Goal: Information Seeking & Learning: Understand process/instructions

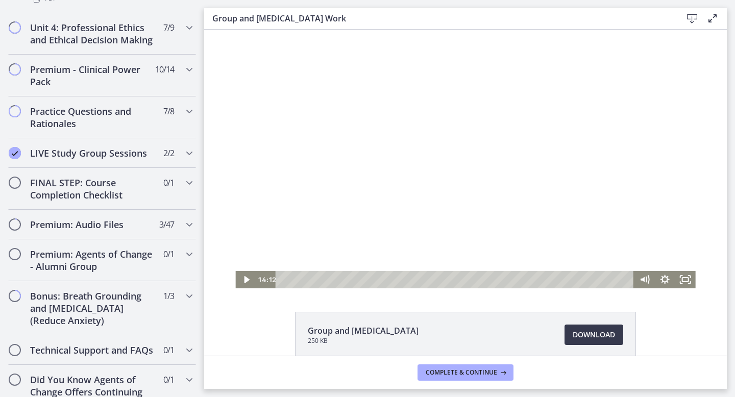
scroll to position [854, 0]
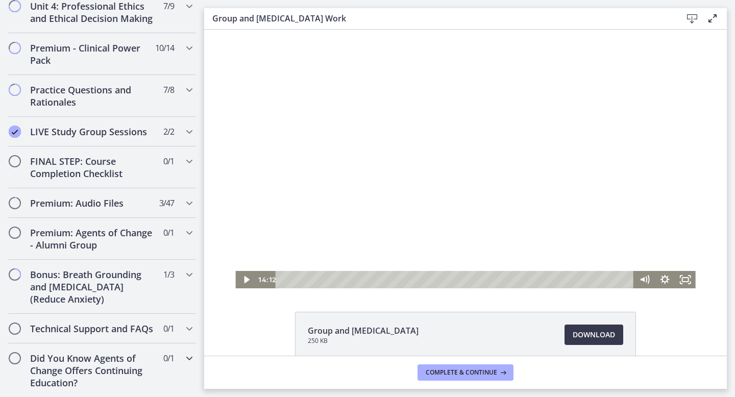
click at [87, 371] on h2 "Did You Know Agents of Change Offers Continuing Education?" at bounding box center [92, 370] width 125 height 37
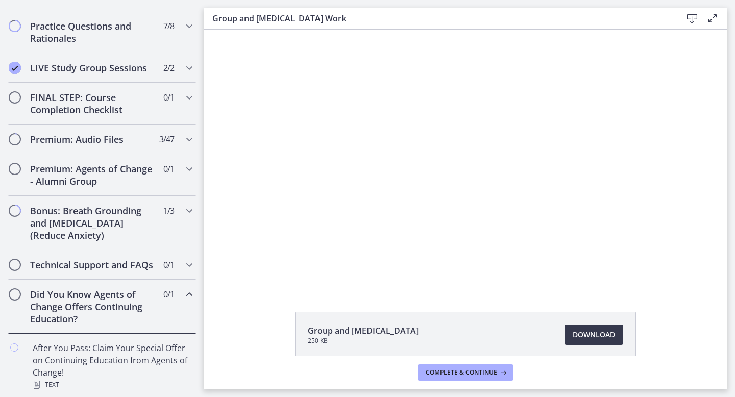
scroll to position [527, 0]
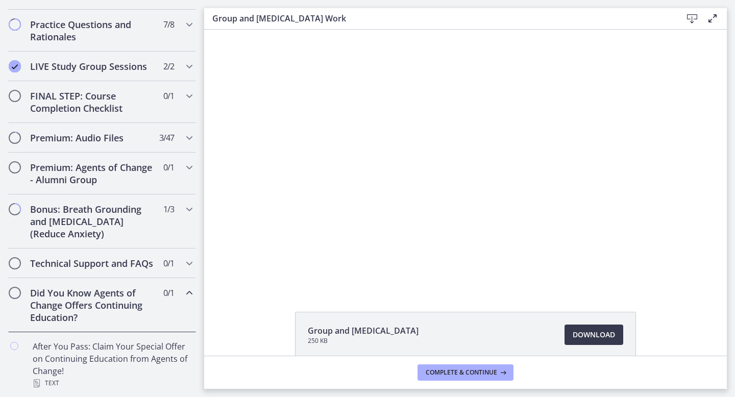
click at [96, 289] on h2 "Did You Know Agents of Change Offers Continuing Education?" at bounding box center [92, 305] width 125 height 37
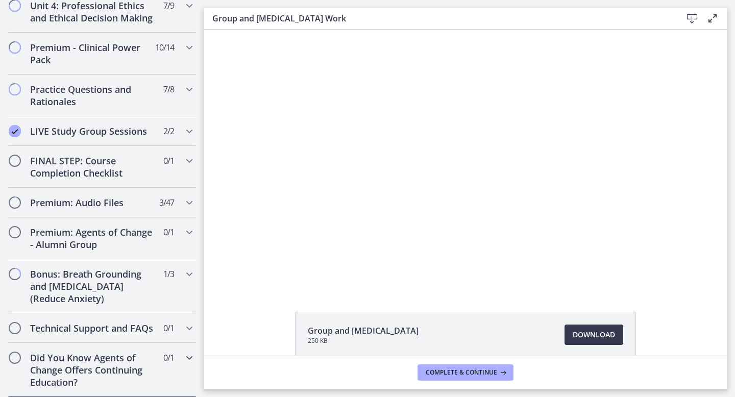
scroll to position [462, 0]
click at [100, 333] on h2 "Technical Support and FAQs" at bounding box center [92, 329] width 125 height 12
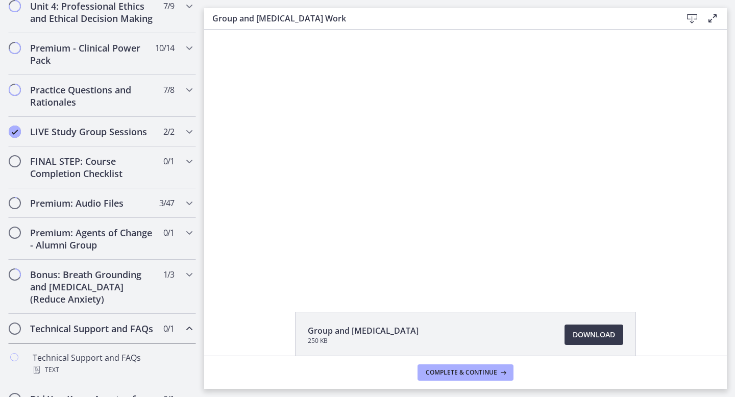
scroll to position [503, 0]
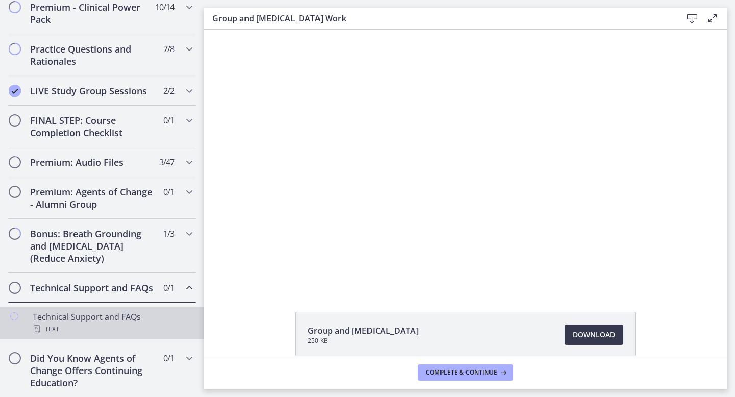
click at [107, 315] on div "Technical Support and FAQs Text" at bounding box center [112, 323] width 159 height 25
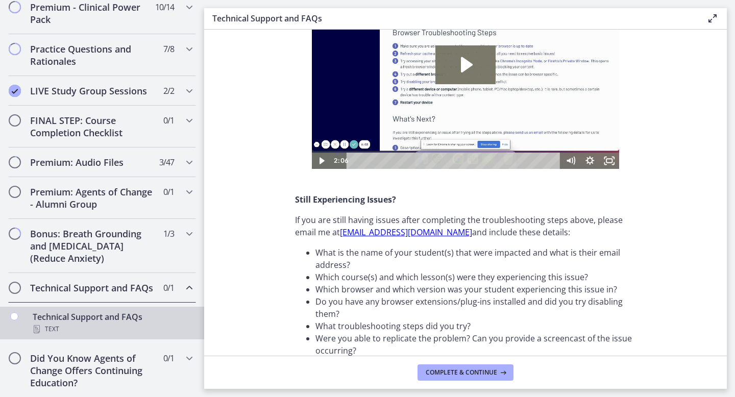
scroll to position [347, 0]
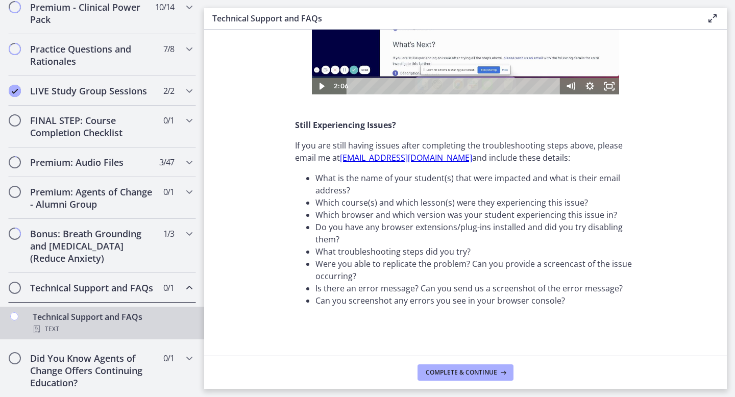
click at [100, 289] on h2 "Technical Support and FAQs" at bounding box center [92, 288] width 125 height 12
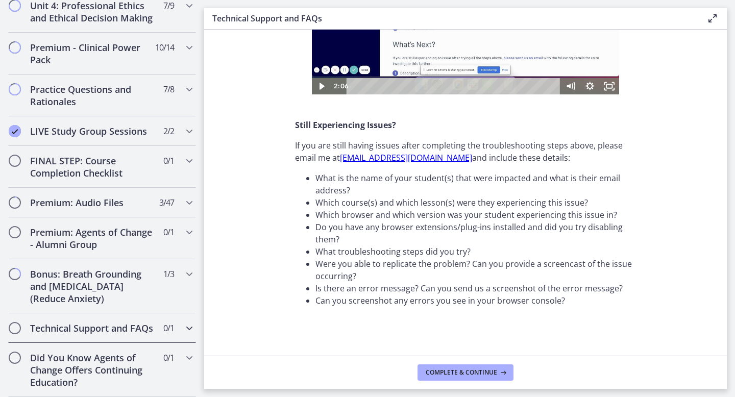
scroll to position [462, 0]
click at [100, 289] on h2 "Bonus: Breath Grounding and [MEDICAL_DATA] (Reduce Anxiety)" at bounding box center [92, 287] width 125 height 37
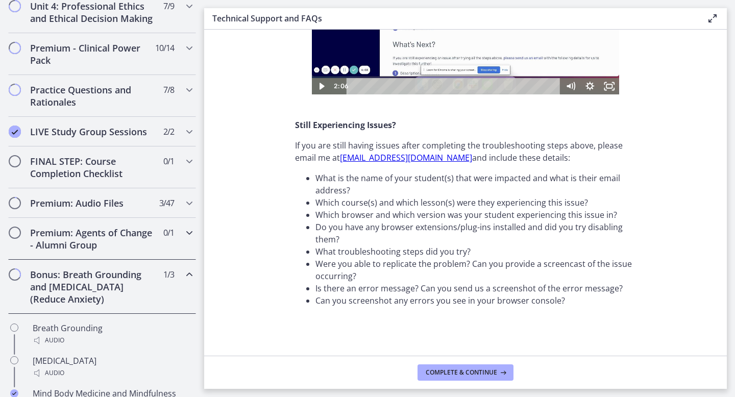
click at [123, 245] on h2 "Premium: Agents of Change - Alumni Group" at bounding box center [92, 239] width 125 height 25
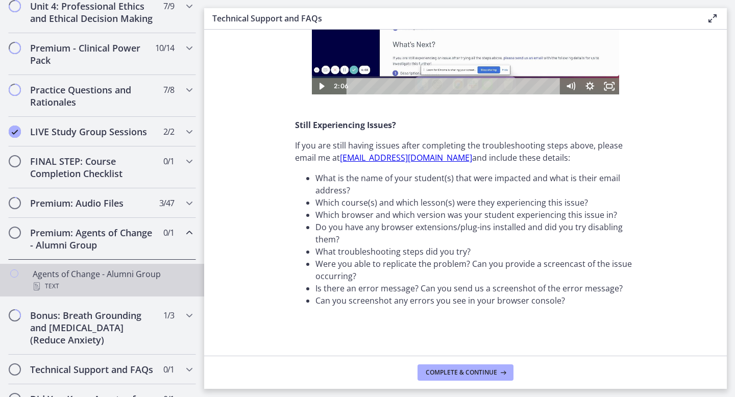
click at [131, 281] on div "Text" at bounding box center [112, 286] width 159 height 12
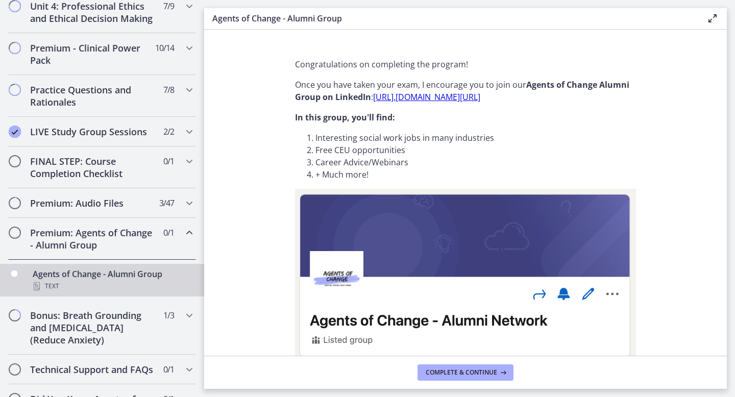
click at [431, 94] on link "[URL]. [DOMAIN_NAME][URL]" at bounding box center [426, 96] width 107 height 11
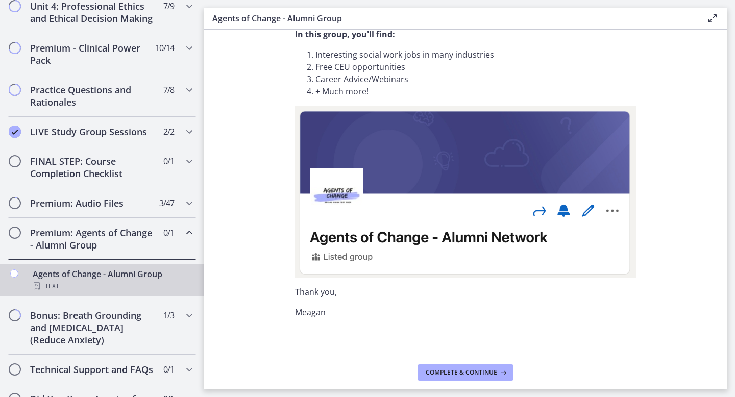
scroll to position [95, 0]
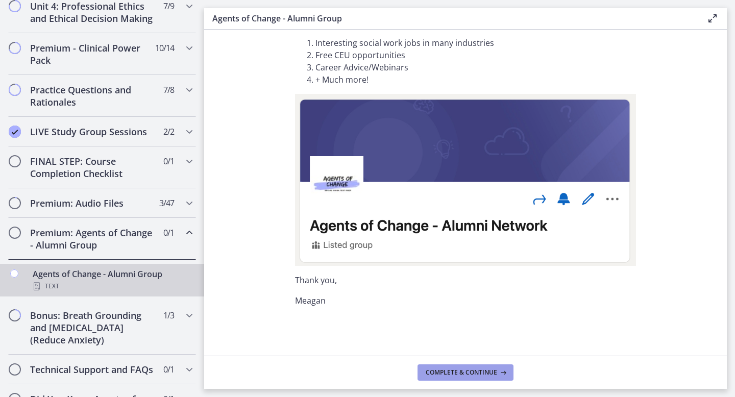
click at [481, 370] on span "Complete & continue" at bounding box center [461, 373] width 71 height 8
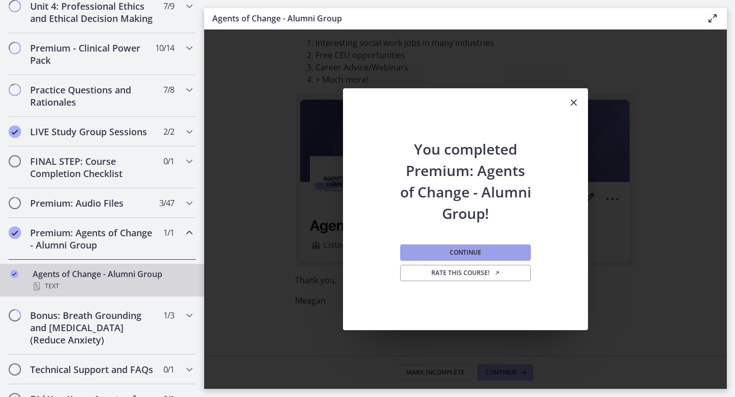
click at [473, 251] on span "Continue" at bounding box center [466, 253] width 32 height 8
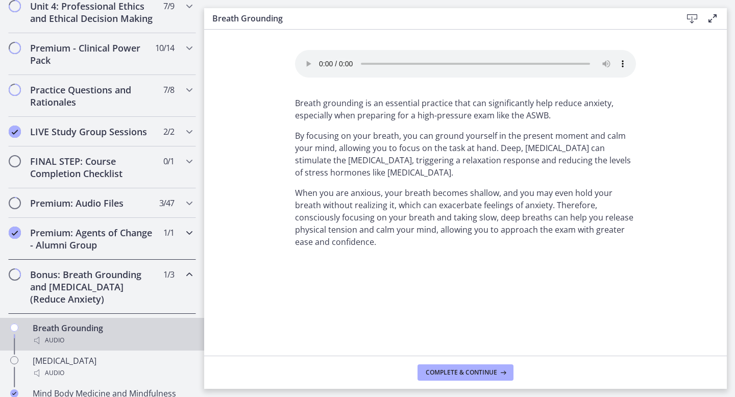
click at [135, 245] on h2 "Premium: Agents of Change - Alumni Group" at bounding box center [92, 239] width 125 height 25
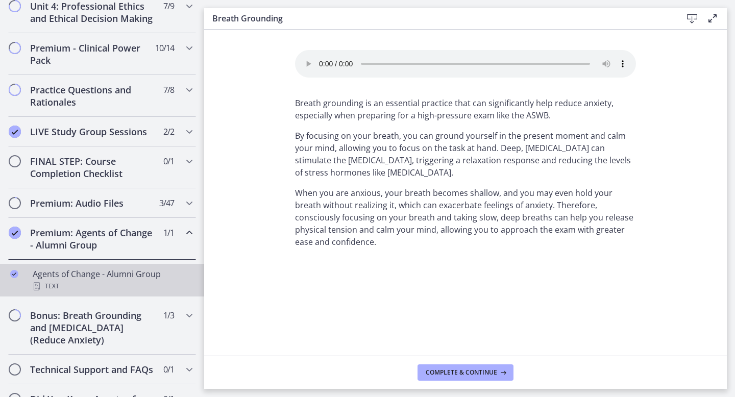
click at [93, 275] on div "Agents of Change - Alumni Group Text" at bounding box center [112, 280] width 159 height 25
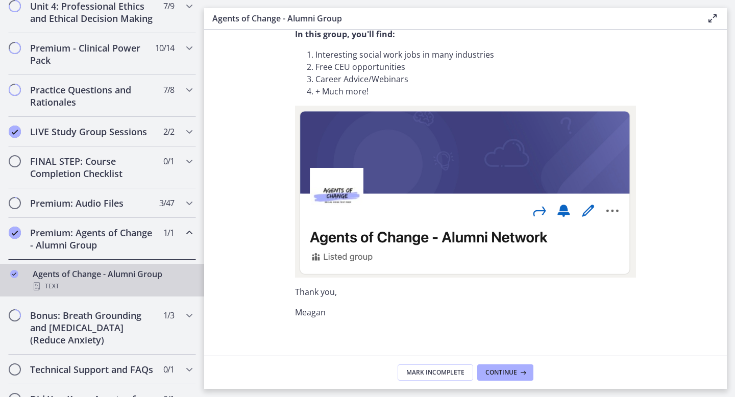
scroll to position [95, 0]
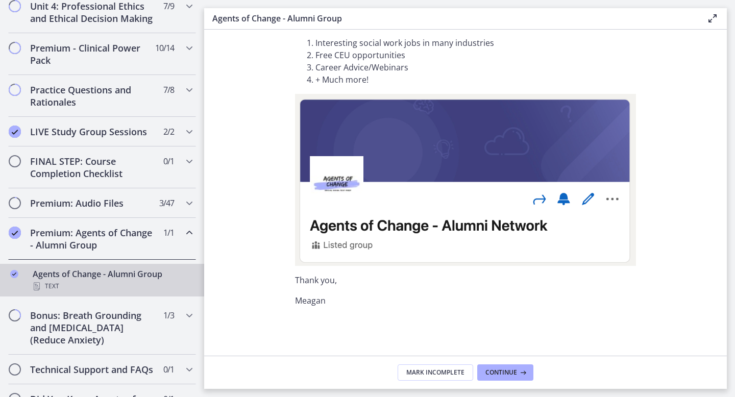
click at [393, 200] on img at bounding box center [465, 180] width 341 height 172
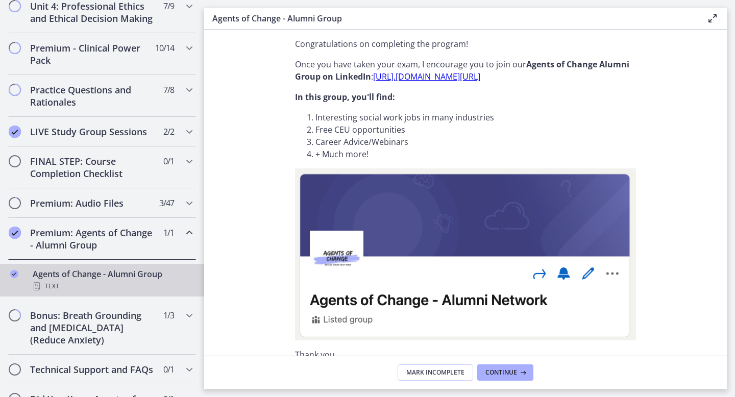
scroll to position [0, 0]
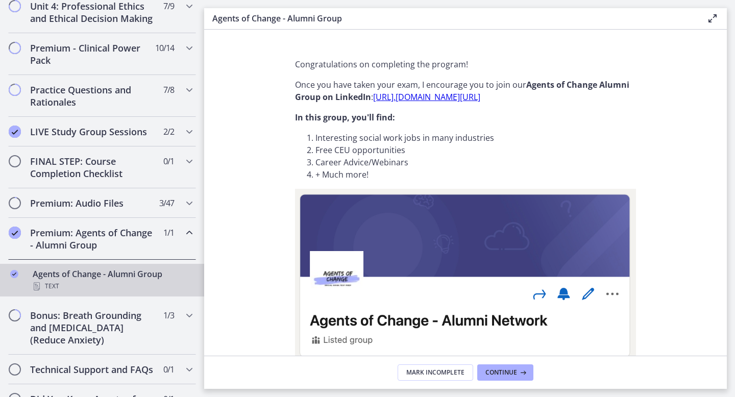
click at [74, 244] on h2 "Premium: Agents of Change - Alumni Group" at bounding box center [92, 239] width 125 height 25
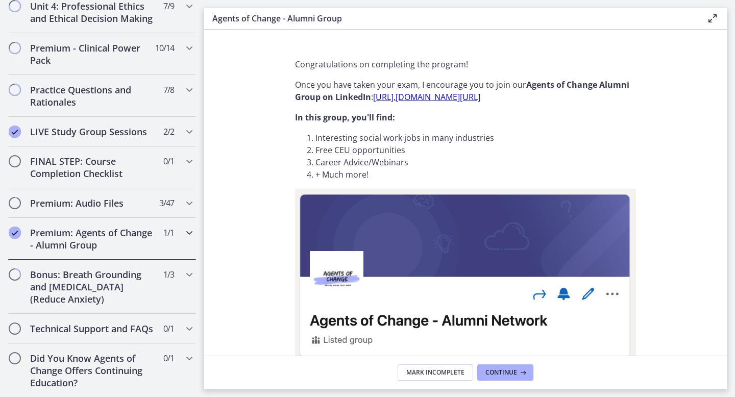
click at [74, 244] on h2 "Premium: Agents of Change - Alumni Group" at bounding box center [92, 239] width 125 height 25
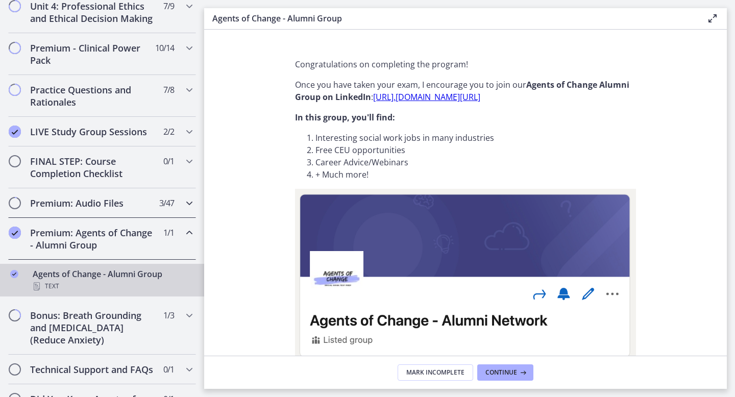
click at [117, 206] on h2 "Premium: Audio Files" at bounding box center [92, 203] width 125 height 12
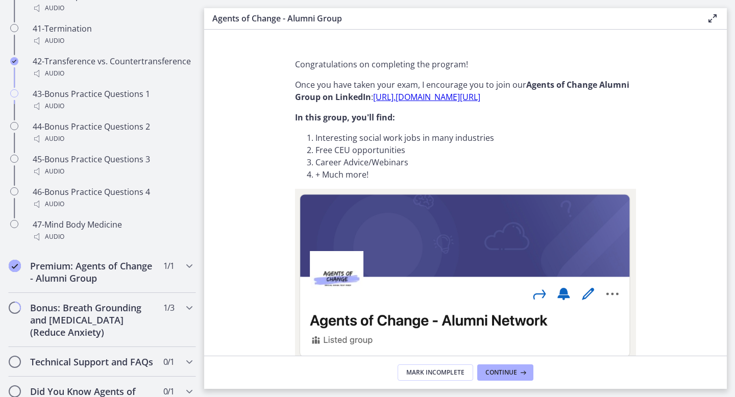
scroll to position [2043, 0]
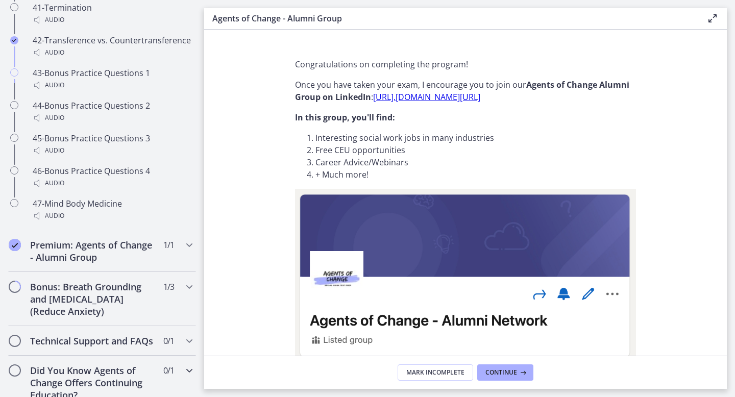
click at [111, 374] on h2 "Did You Know Agents of Change Offers Continuing Education?" at bounding box center [92, 383] width 125 height 37
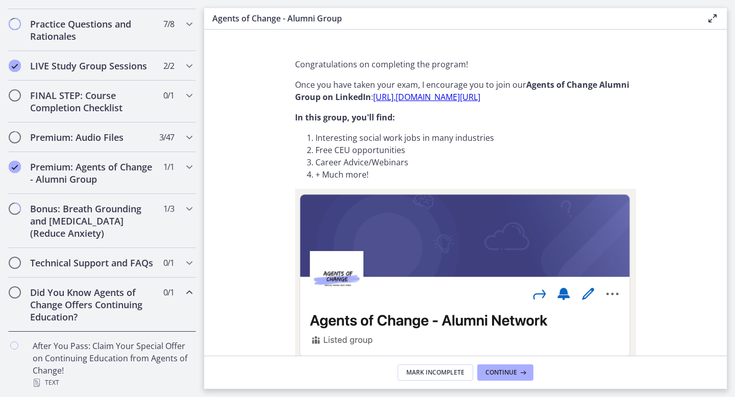
scroll to position [527, 0]
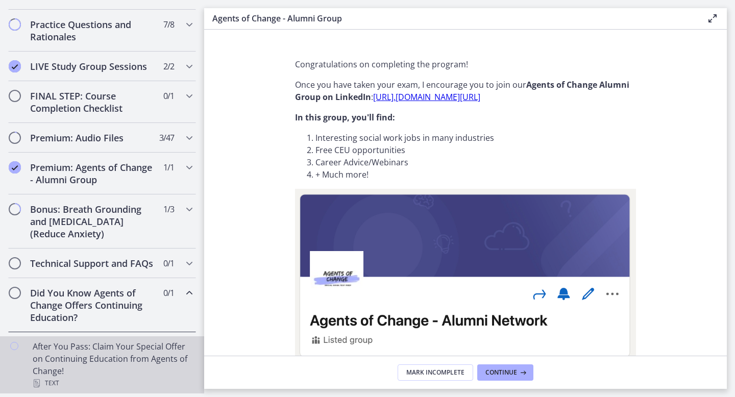
click at [116, 365] on div "After You Pass: Claim Your Special Offer on Continuing Education from Agents of…" at bounding box center [112, 365] width 159 height 49
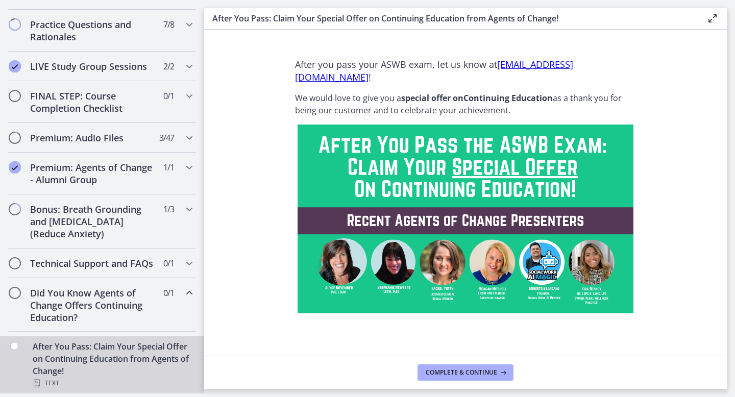
click at [356, 77] on link "[EMAIL_ADDRESS][DOMAIN_NAME]" at bounding box center [434, 70] width 278 height 25
click at [383, 74] on link "[EMAIL_ADDRESS][DOMAIN_NAME]" at bounding box center [434, 70] width 278 height 25
click at [295, 77] on link "[EMAIL_ADDRESS][DOMAIN_NAME]" at bounding box center [434, 70] width 278 height 25
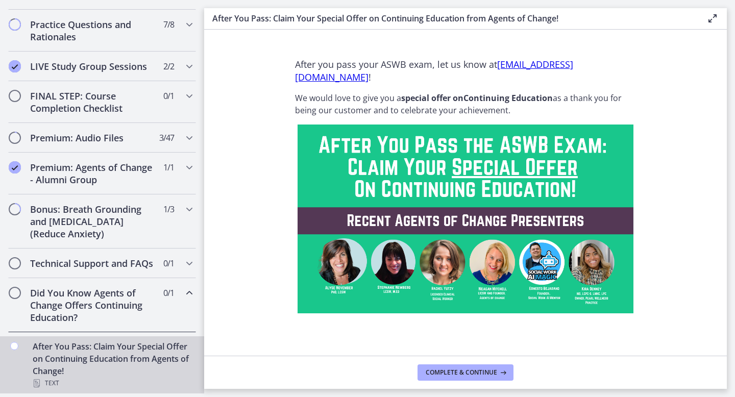
click at [295, 77] on link "[EMAIL_ADDRESS][DOMAIN_NAME]" at bounding box center [434, 70] width 278 height 25
drag, startPoint x: 291, startPoint y: 77, endPoint x: 467, endPoint y: 70, distance: 175.8
click at [467, 77] on div "After you pass your ASWB exam, let us know at [EMAIL_ADDRESS][DOMAIN_NAME] ! We…" at bounding box center [465, 203] width 357 height 306
copy span "[EMAIL_ADDRESS][DOMAIN_NAME] !"
